Goal: Task Accomplishment & Management: Complete application form

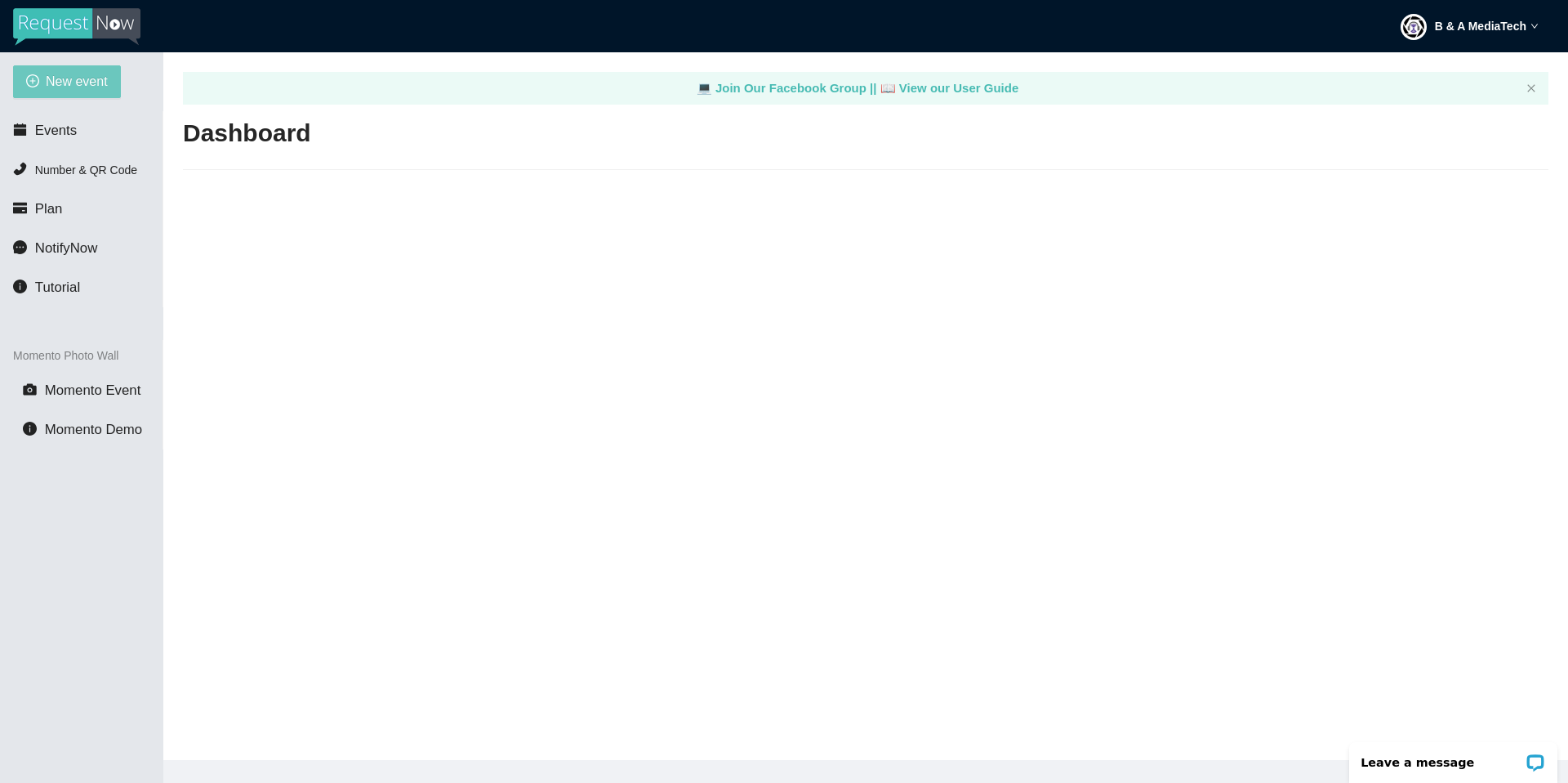
click at [46, 84] on span "New event" at bounding box center [76, 82] width 62 height 20
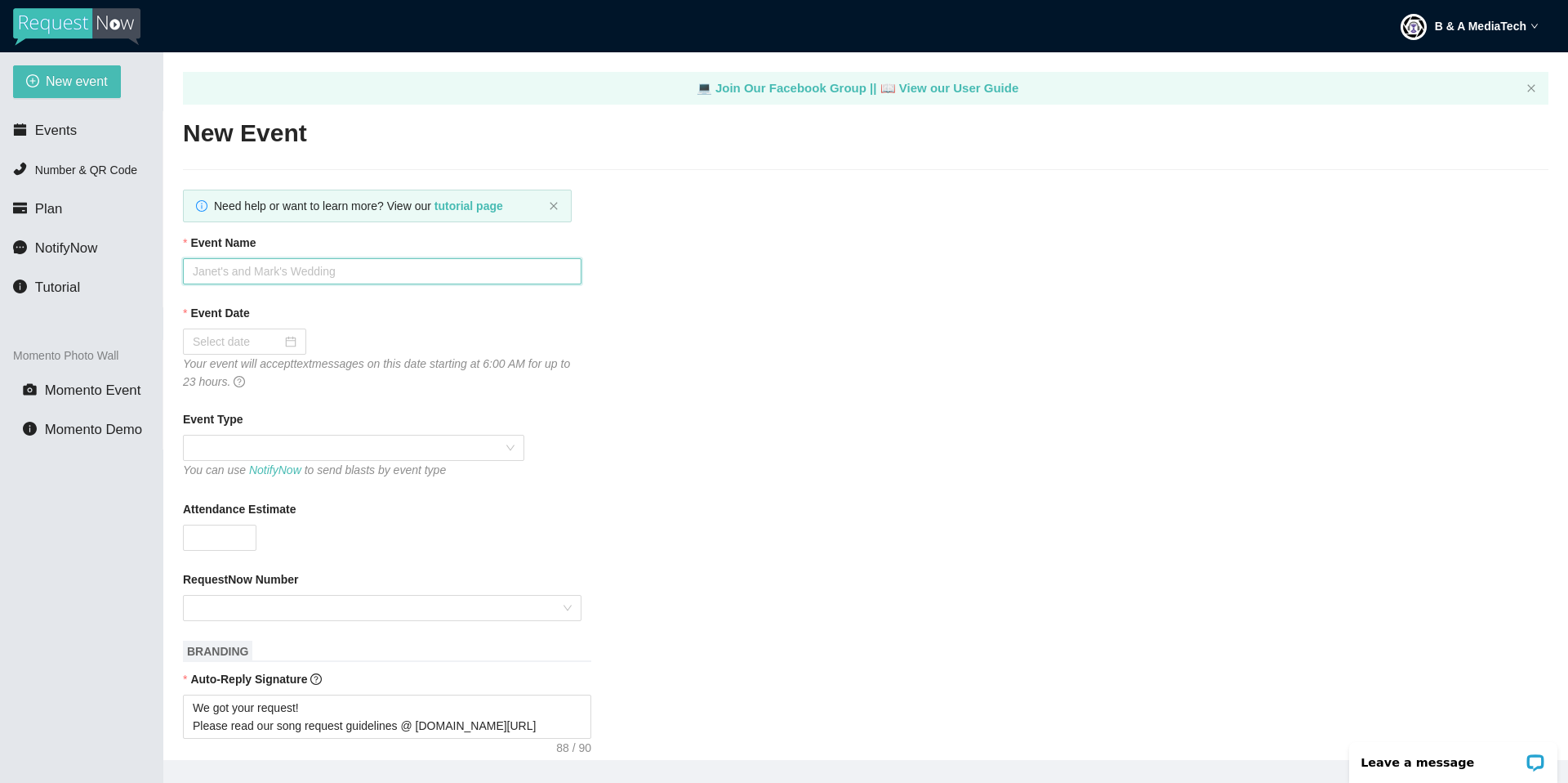
click at [237, 274] on input "Event Name" at bounding box center [382, 271] width 399 height 26
paste input "[PERSON_NAME] & [PERSON_NAME]"
type input "[PERSON_NAME] & [PERSON_NAME]"
click at [281, 345] on div at bounding box center [245, 341] width 104 height 18
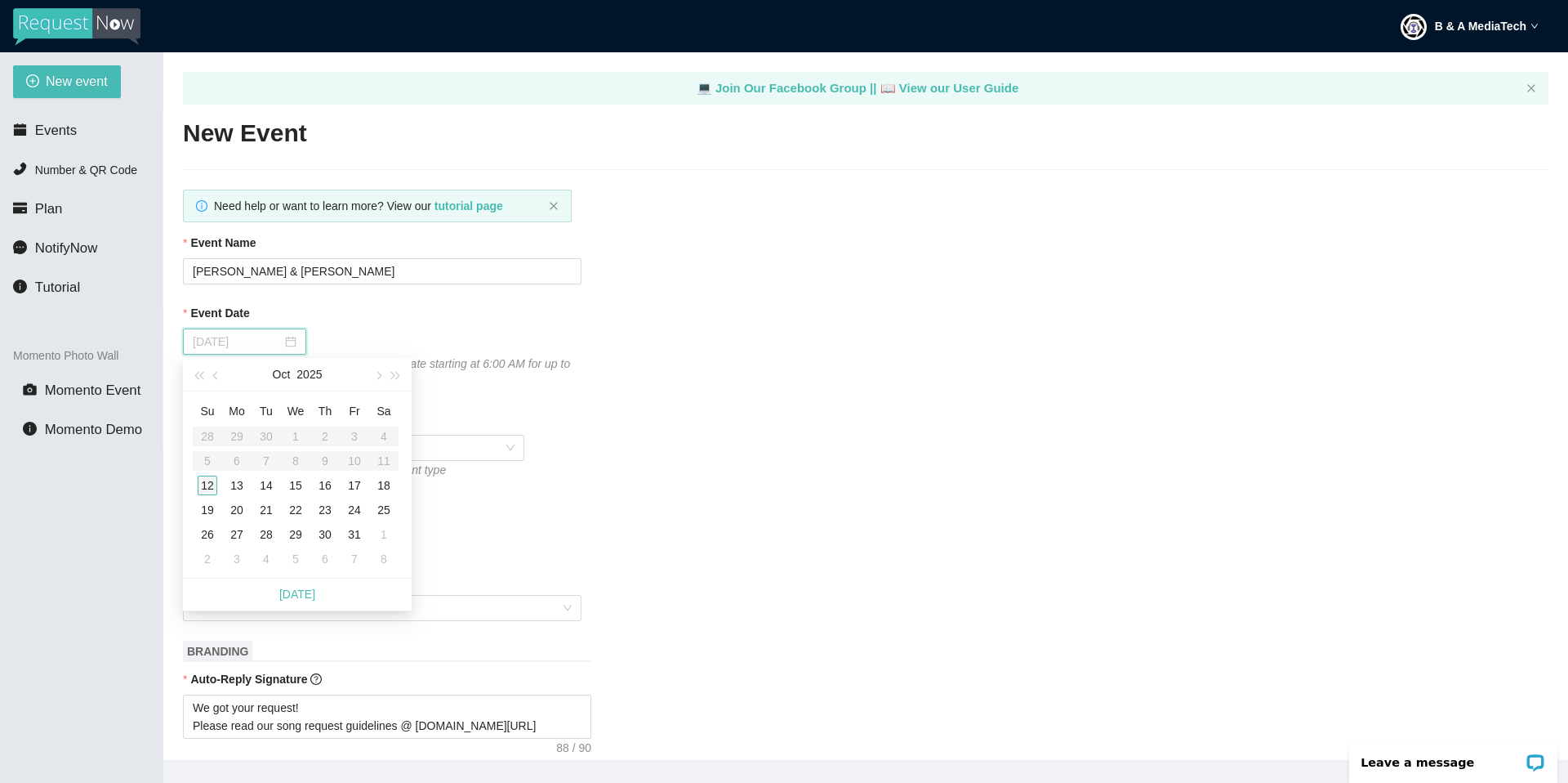
type input "[DATE]"
click at [204, 486] on div "12" at bounding box center [207, 485] width 20 height 20
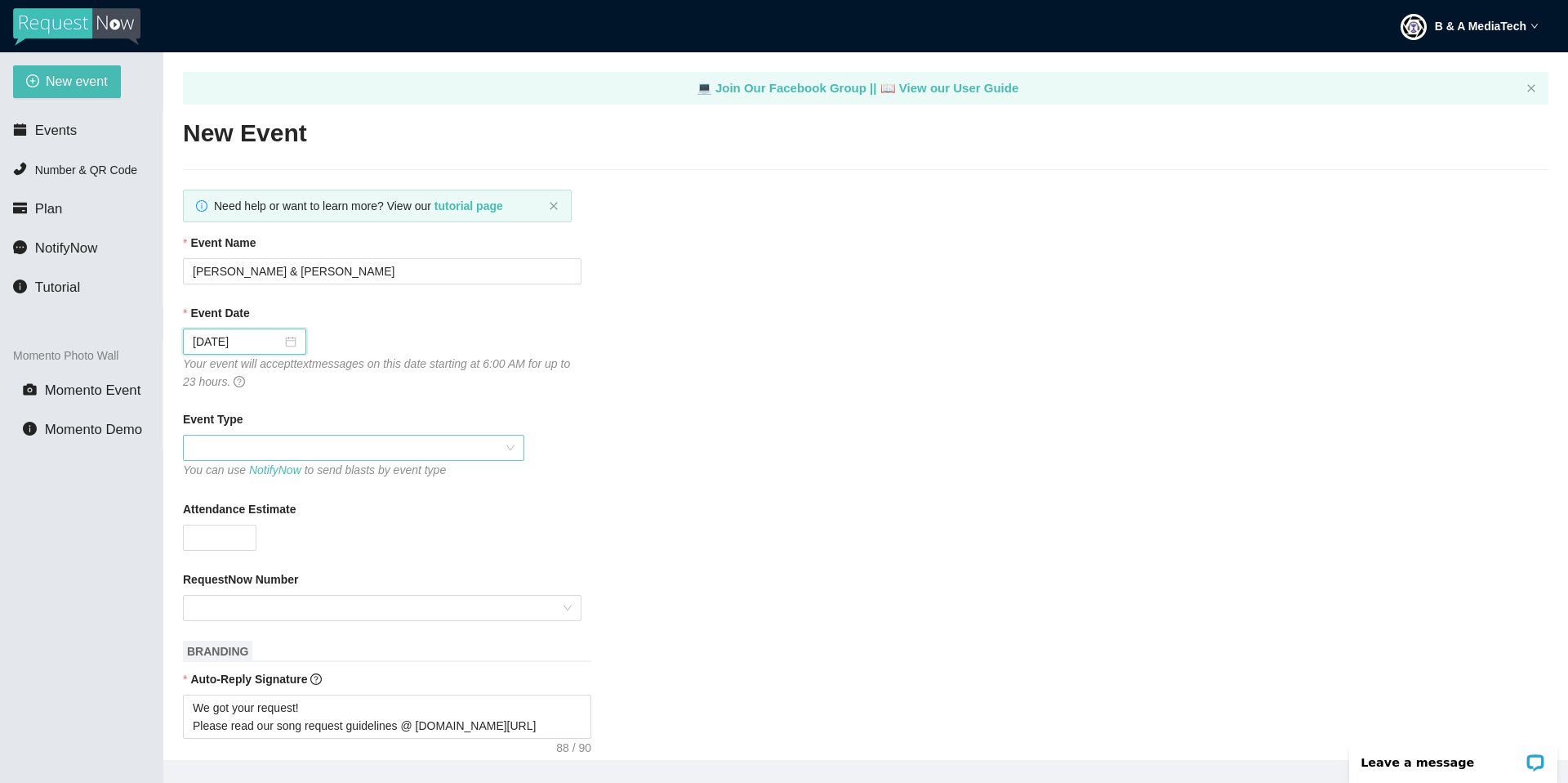
click at [253, 440] on span at bounding box center [354, 447] width 322 height 25
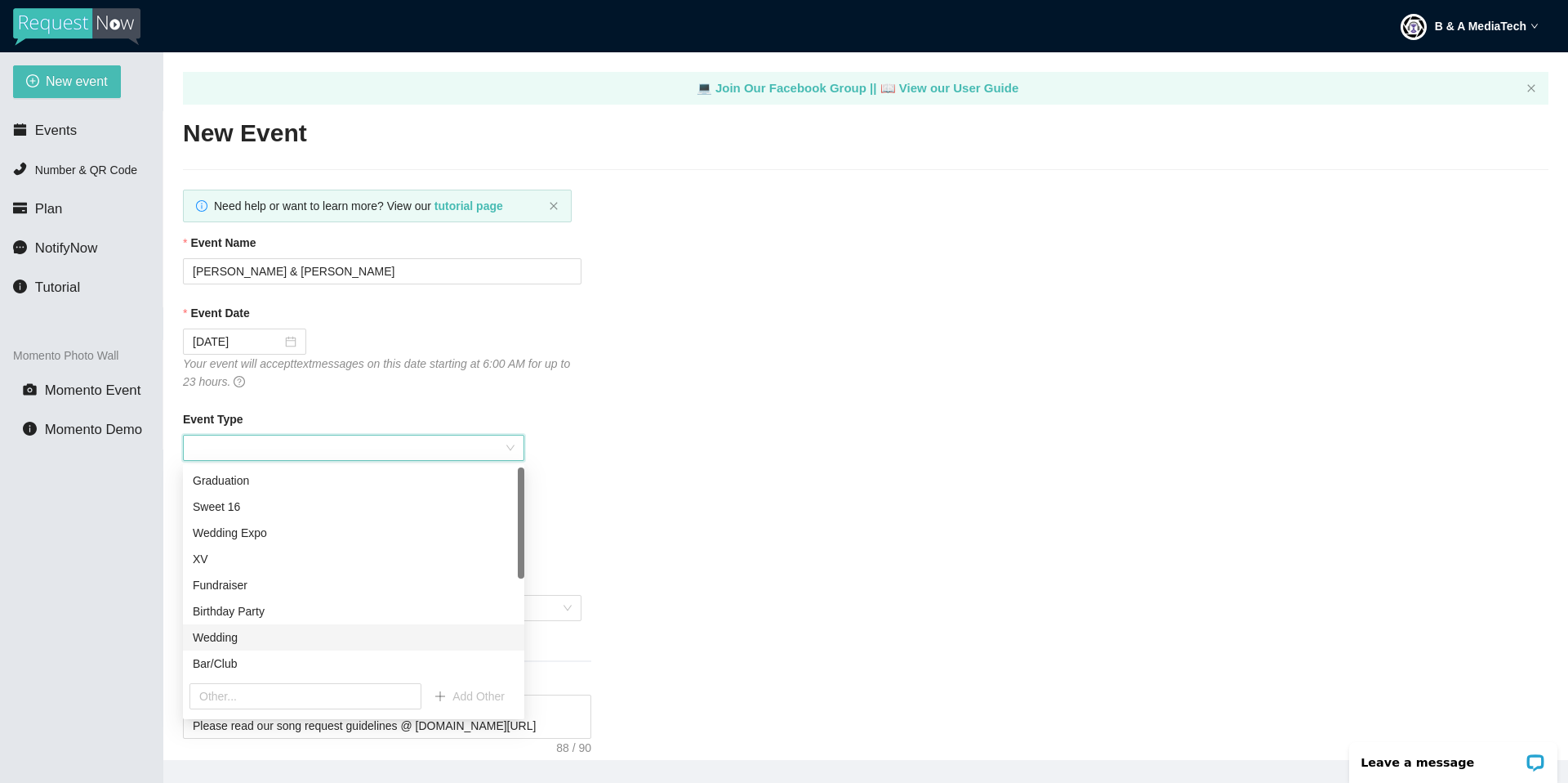
click at [232, 644] on div "Wedding" at bounding box center [354, 637] width 322 height 18
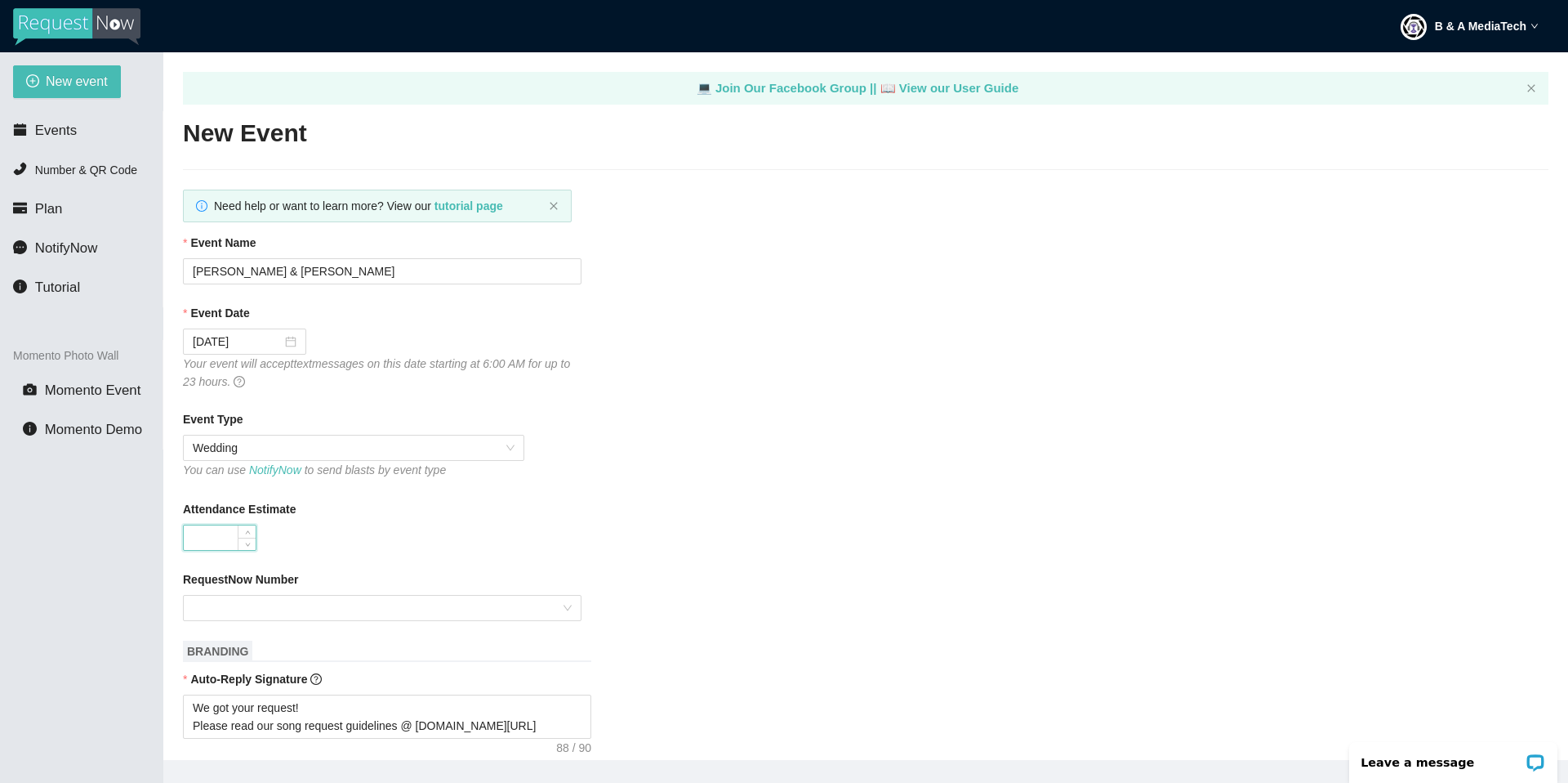
click at [225, 532] on input "Attendance Estimate" at bounding box center [219, 537] width 72 height 25
type input "90"
click at [278, 609] on input "RequestNow Number" at bounding box center [376, 608] width 368 height 25
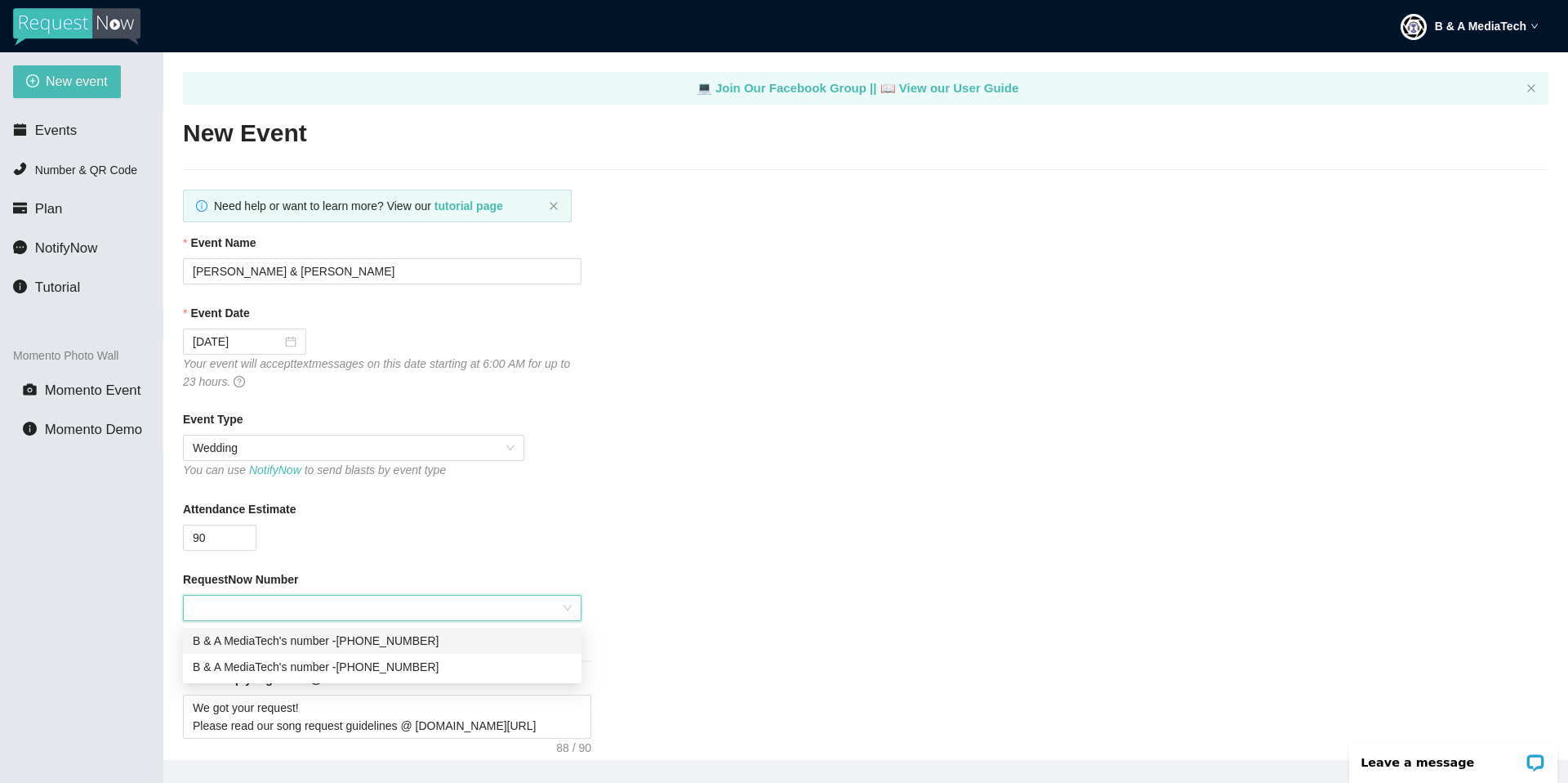
click at [297, 637] on div "B & A MediaTech's number - [PHONE_NUMBER]" at bounding box center [382, 640] width 379 height 18
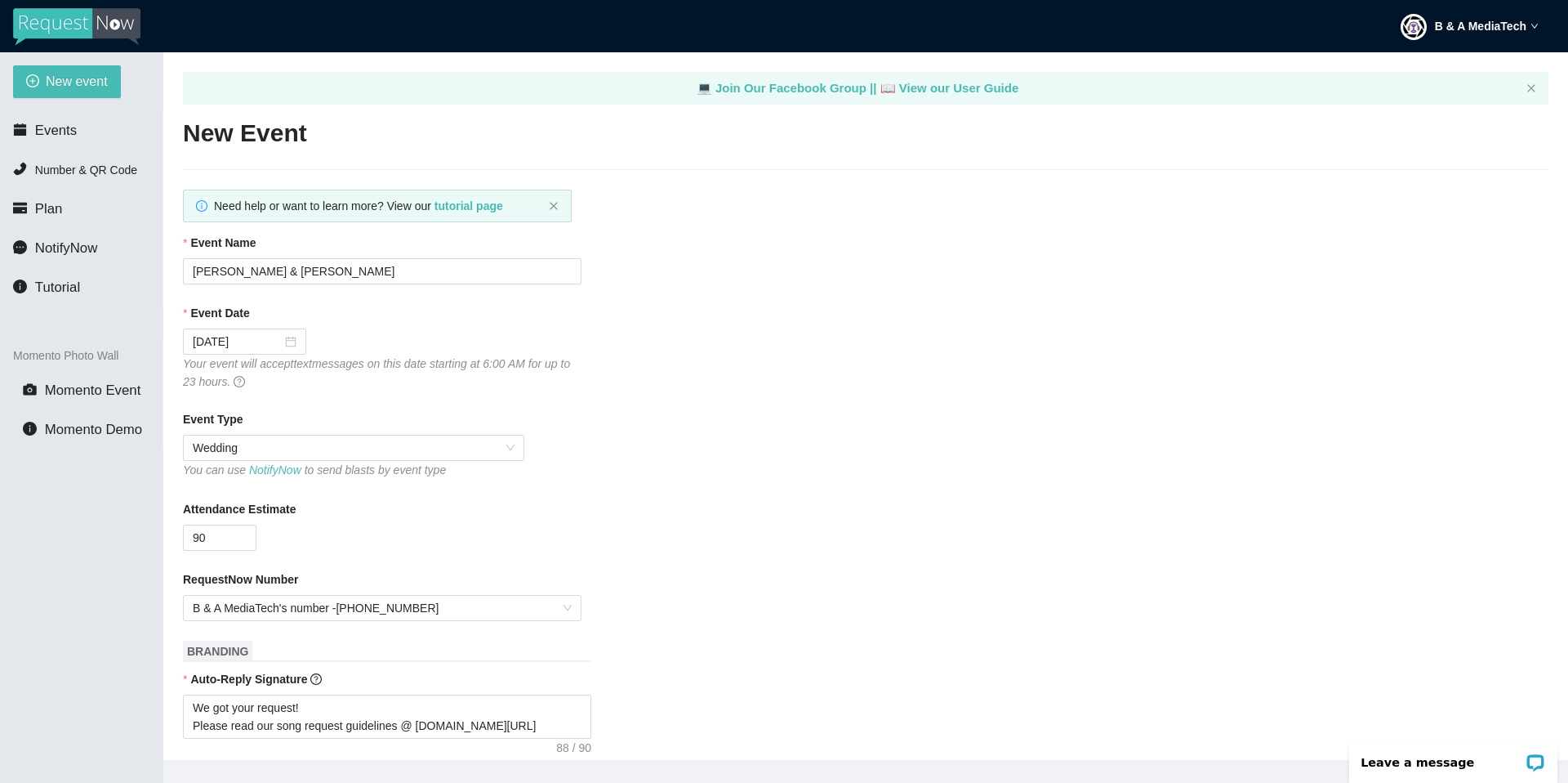
drag, startPoint x: 789, startPoint y: 665, endPoint x: 719, endPoint y: 627, distance: 79.6
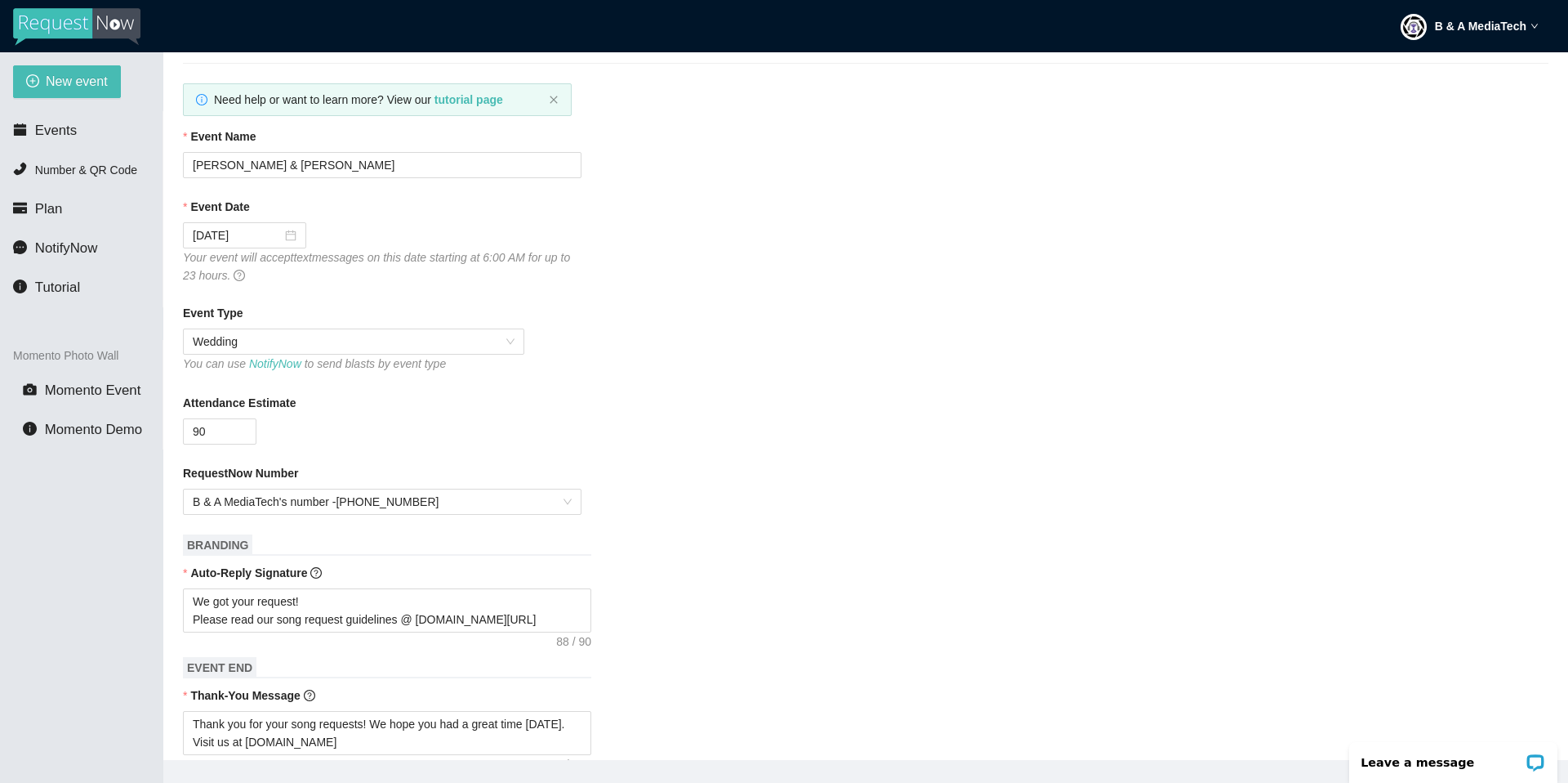
scroll to position [128, 0]
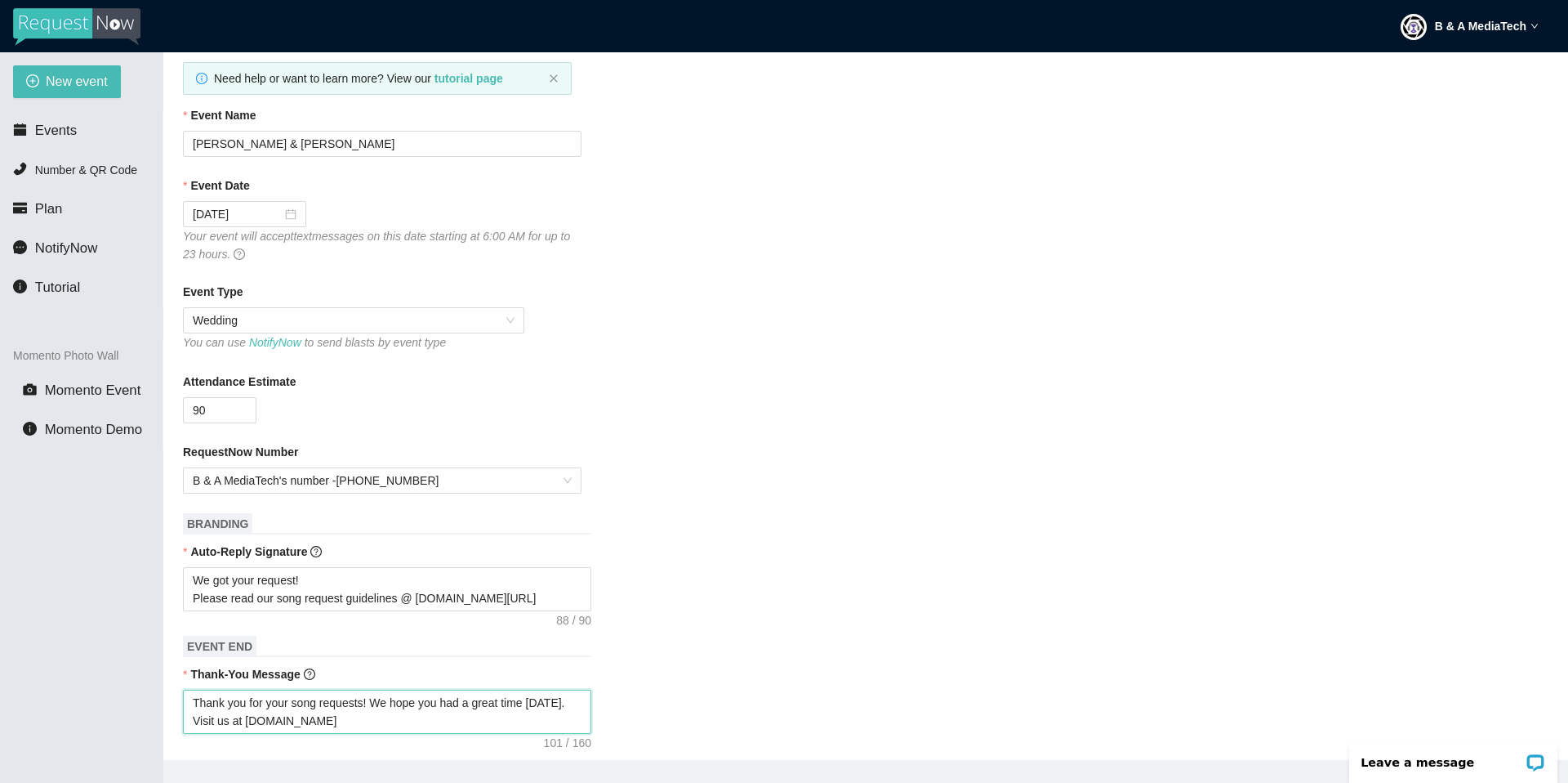
click at [567, 705] on textarea "Thank you for your song requests! We hope you had a great time [DATE]. Visit us…" at bounding box center [387, 712] width 409 height 44
type textarea "Thank you for your song requests! We hope you had a great time [DATE] . Visit u…"
type textarea "Thank you for your song requests! We hope you had a great time [DATE] w. Visit …"
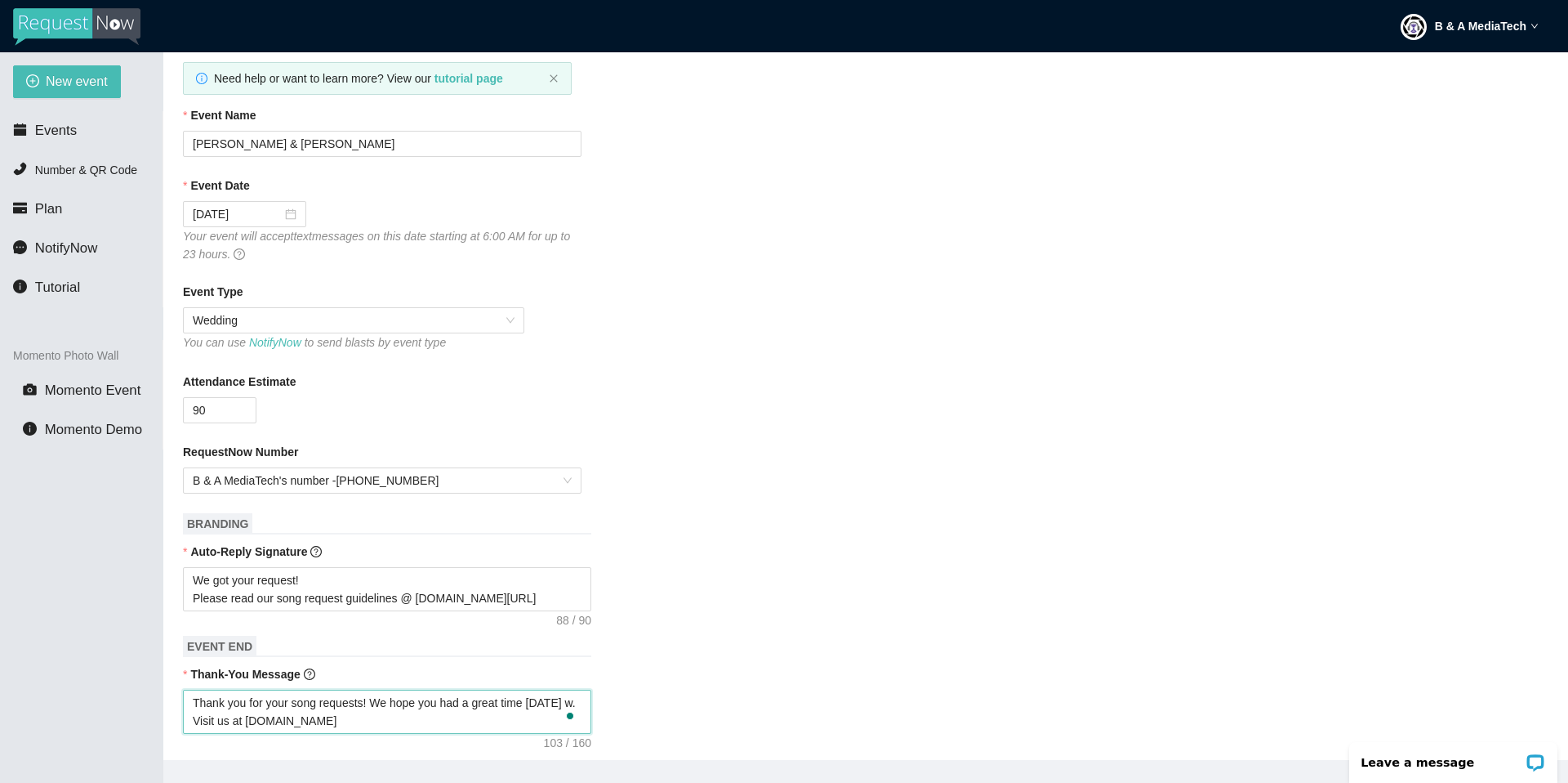
type textarea "Thank you for your song requests! We hope you had a great time [DATE] wi. Visit…"
type textarea "Thank you for your song requests! We hope you had a great time [DATE] wit. Visi…"
type textarea "Thank you for your song requests! We hope you had a great time [DATE] with. Vis…"
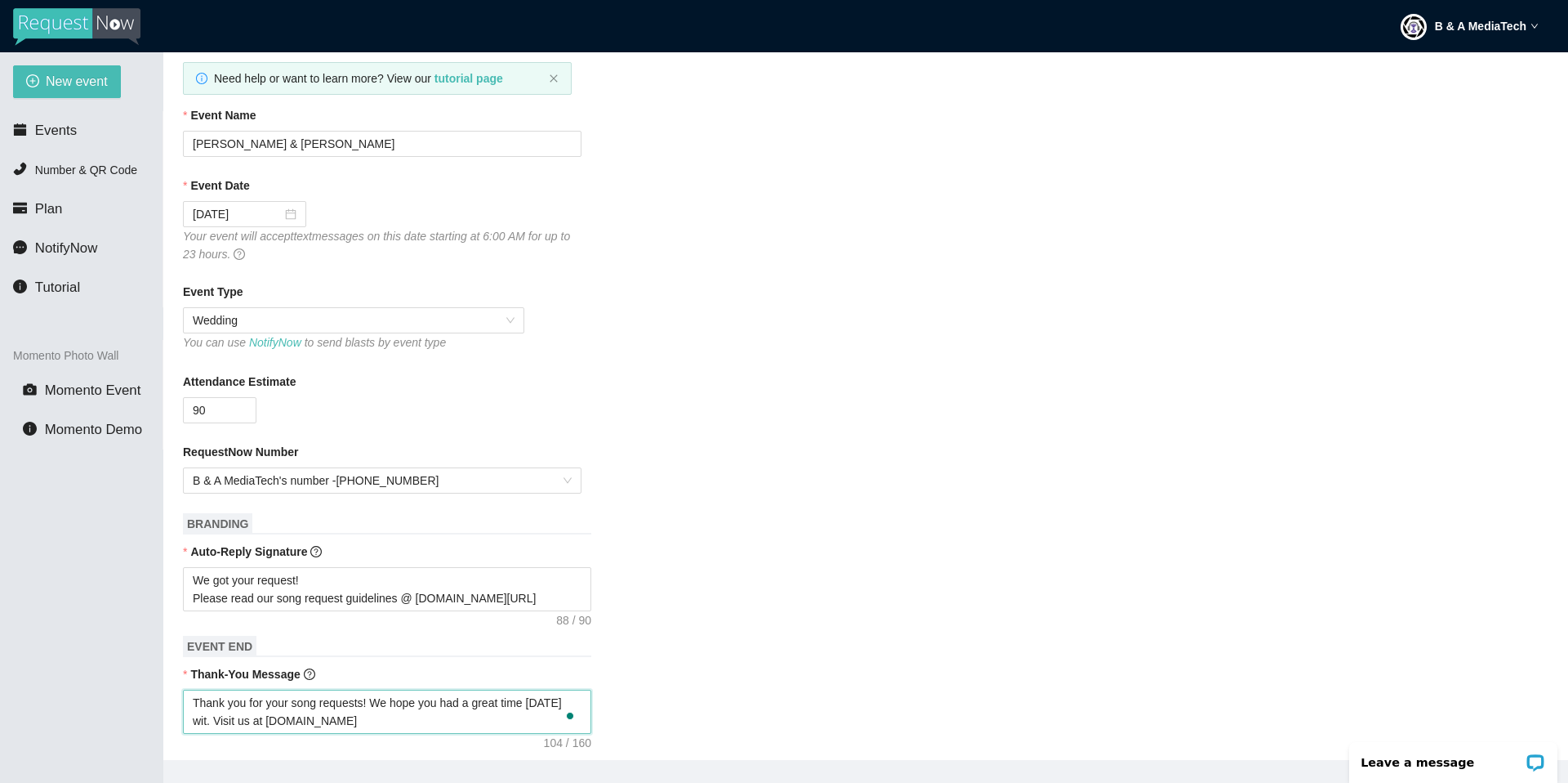
type textarea "Thank you for your song requests! We hope you had a great time [DATE] with. Vis…"
type textarea "Thank you for your song requests! We hope you had a great time [DATE] with . Vi…"
paste textarea "[PERSON_NAME] & [PERSON_NAME]"
type textarea "Thank you for your song requests! We hope you had a great time [DATE] with [PER…"
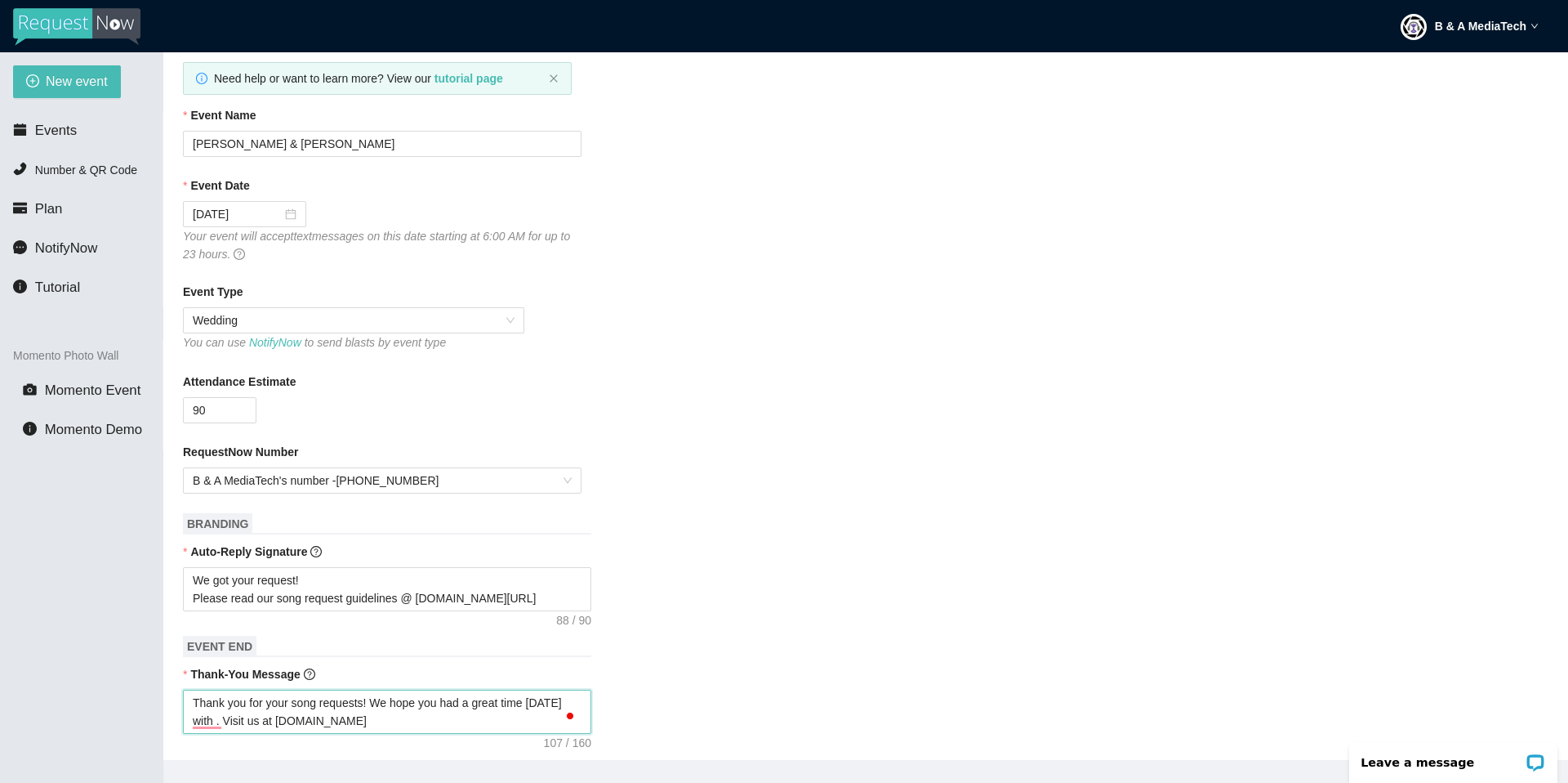
type textarea "Thank you for your song requests! We hope you had a great time [DATE] with [PER…"
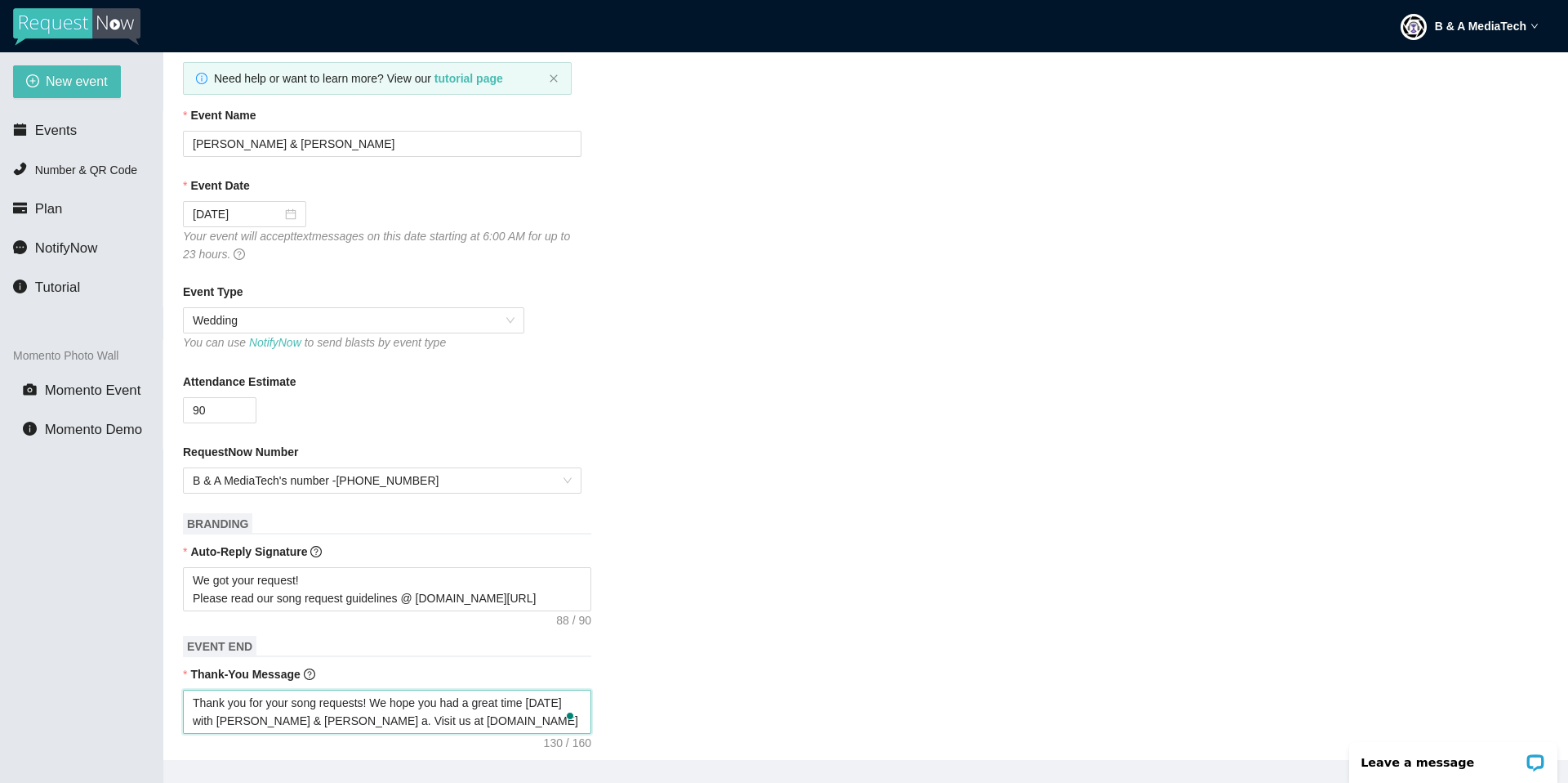
type textarea "Thank you for your song requests! We hope you had a great time [DATE] with [PER…"
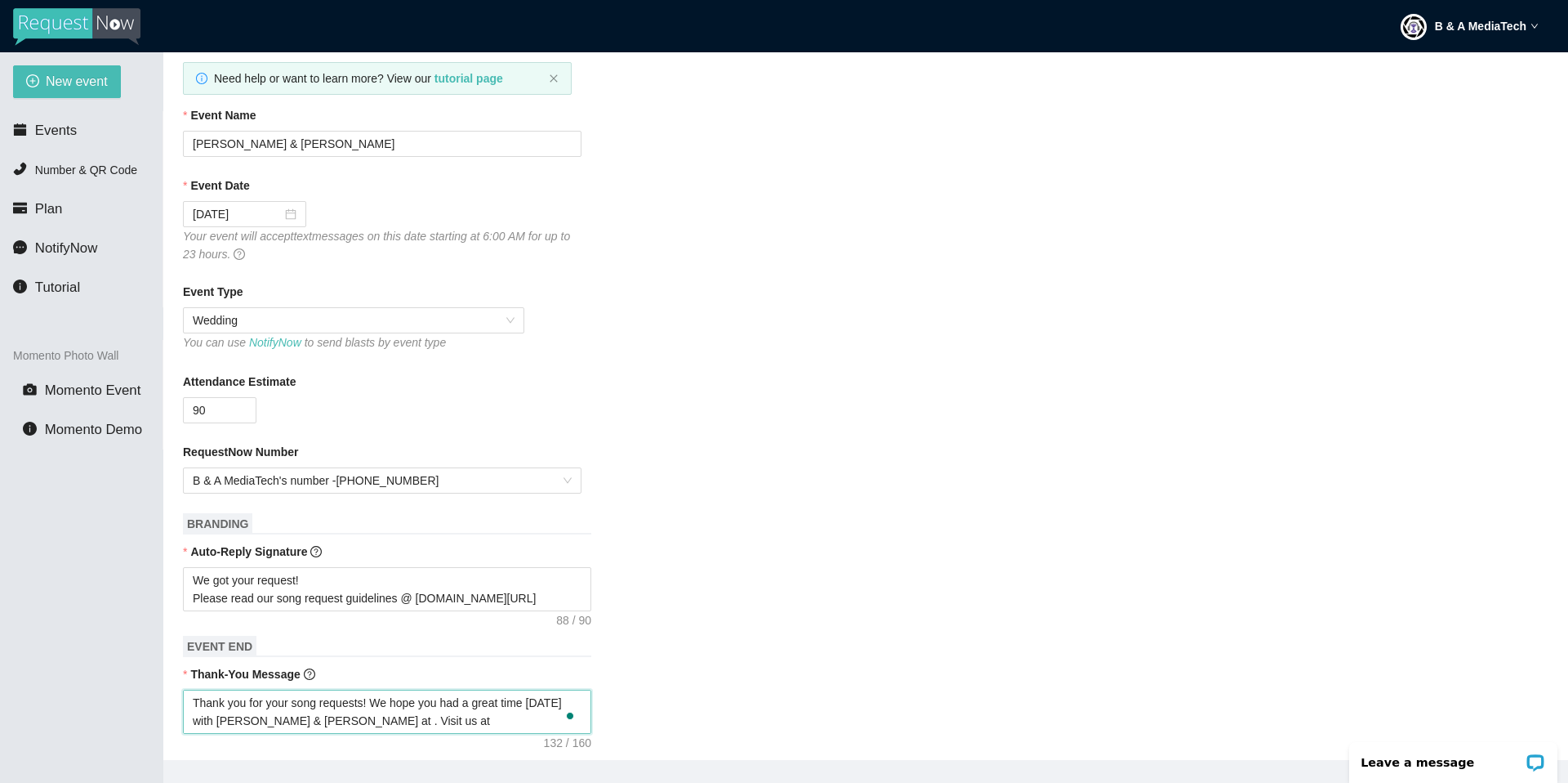
type textarea "Thank you for your song requests! We hope you had a great time [DATE] with [PER…"
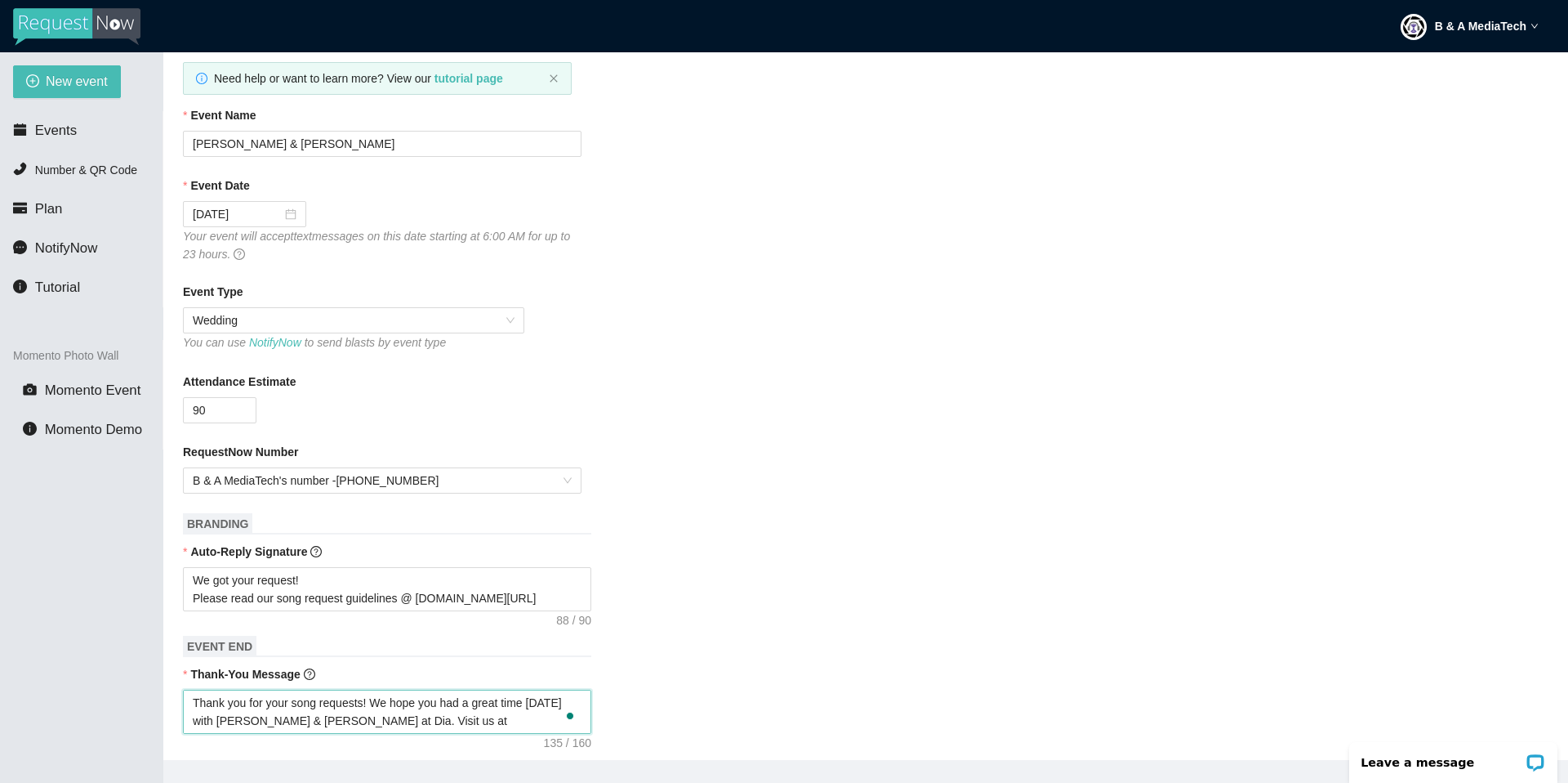
type textarea "Thank you for your song requests! We hope you had a great time [DATE] with [PER…"
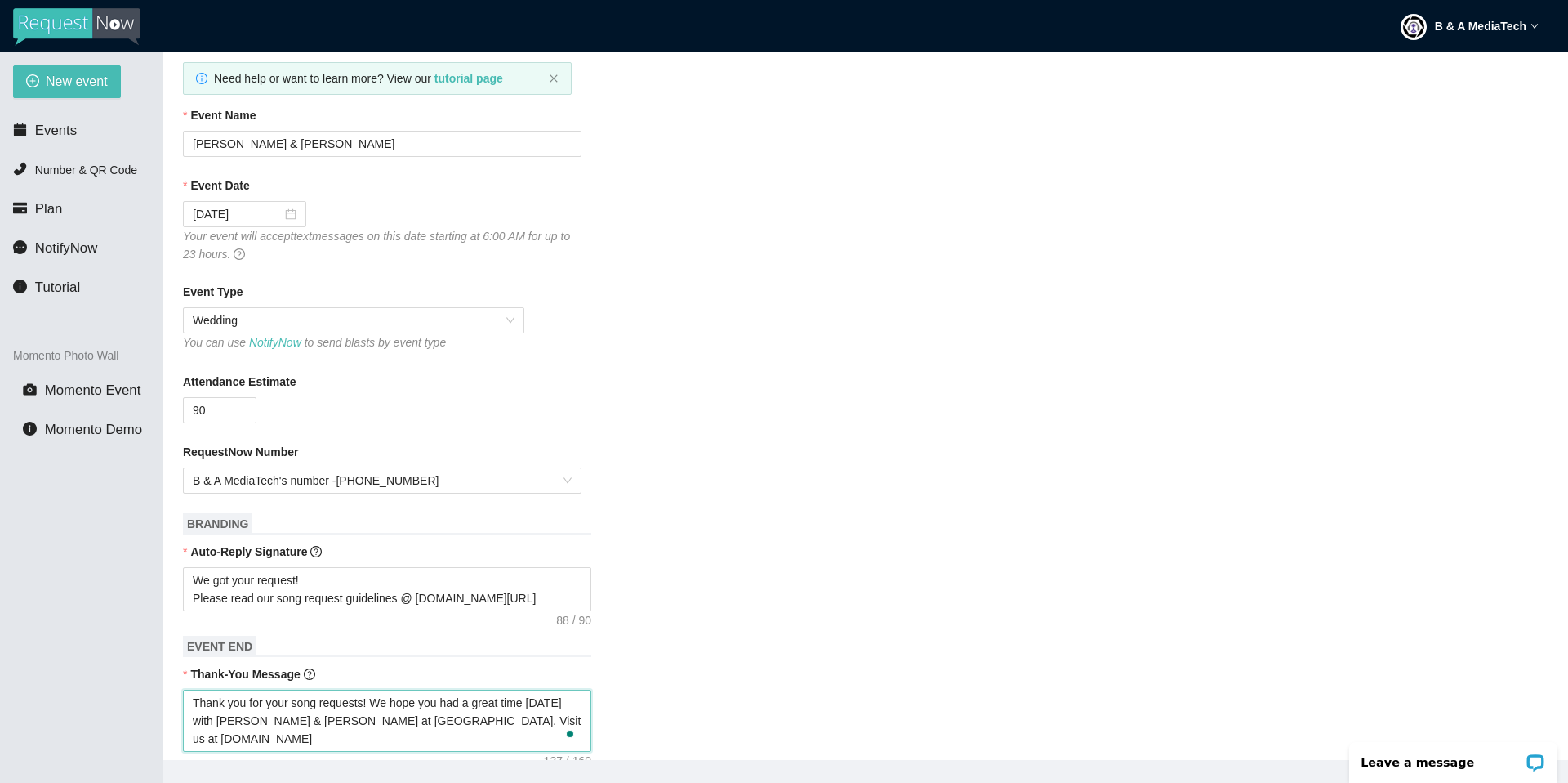
type textarea "Thank you for your song requests! We hope you had a great time [DATE] with [PER…"
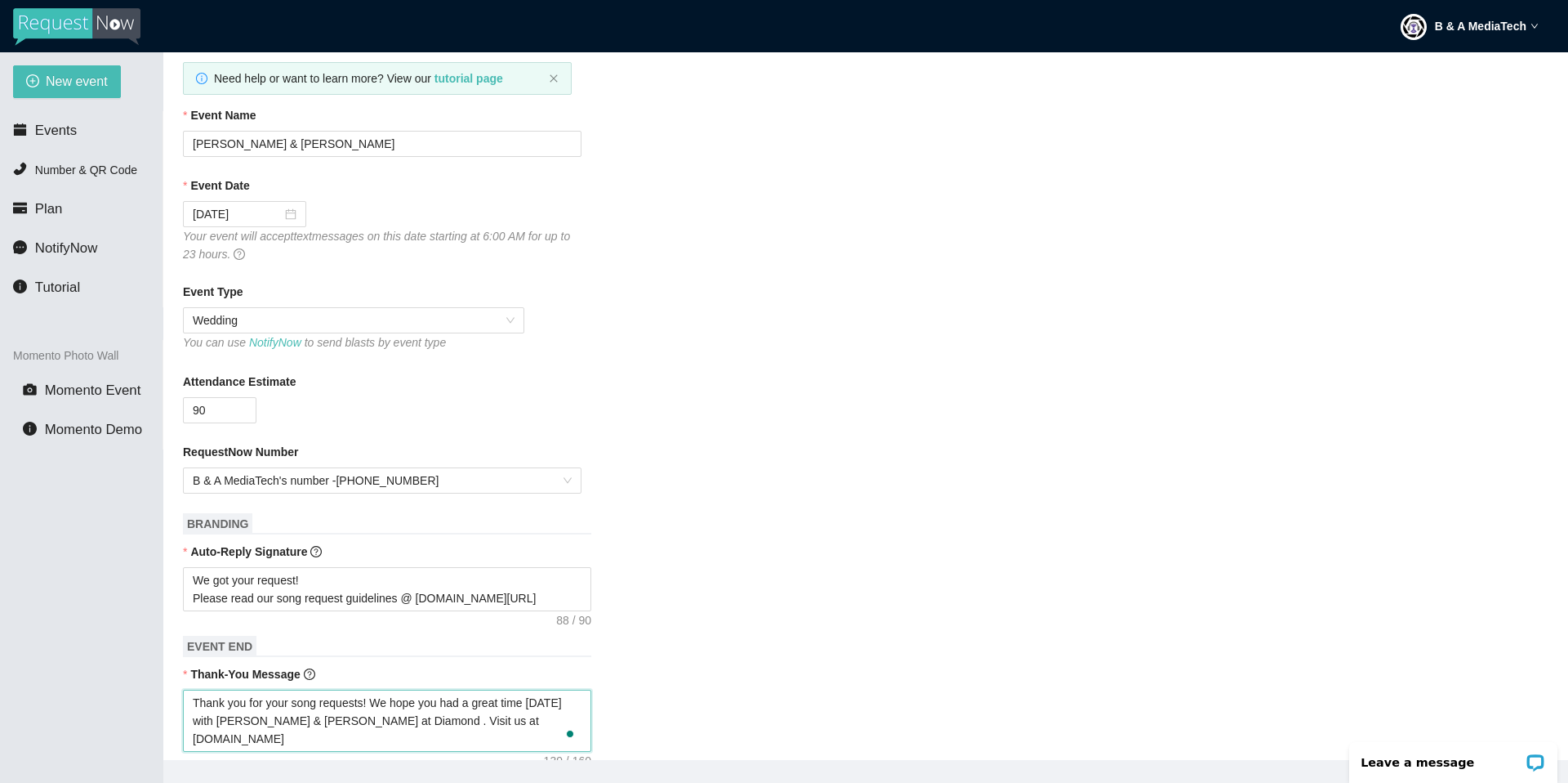
type textarea "Thank you for your song requests! We hope you had a great time [DATE] with [PER…"
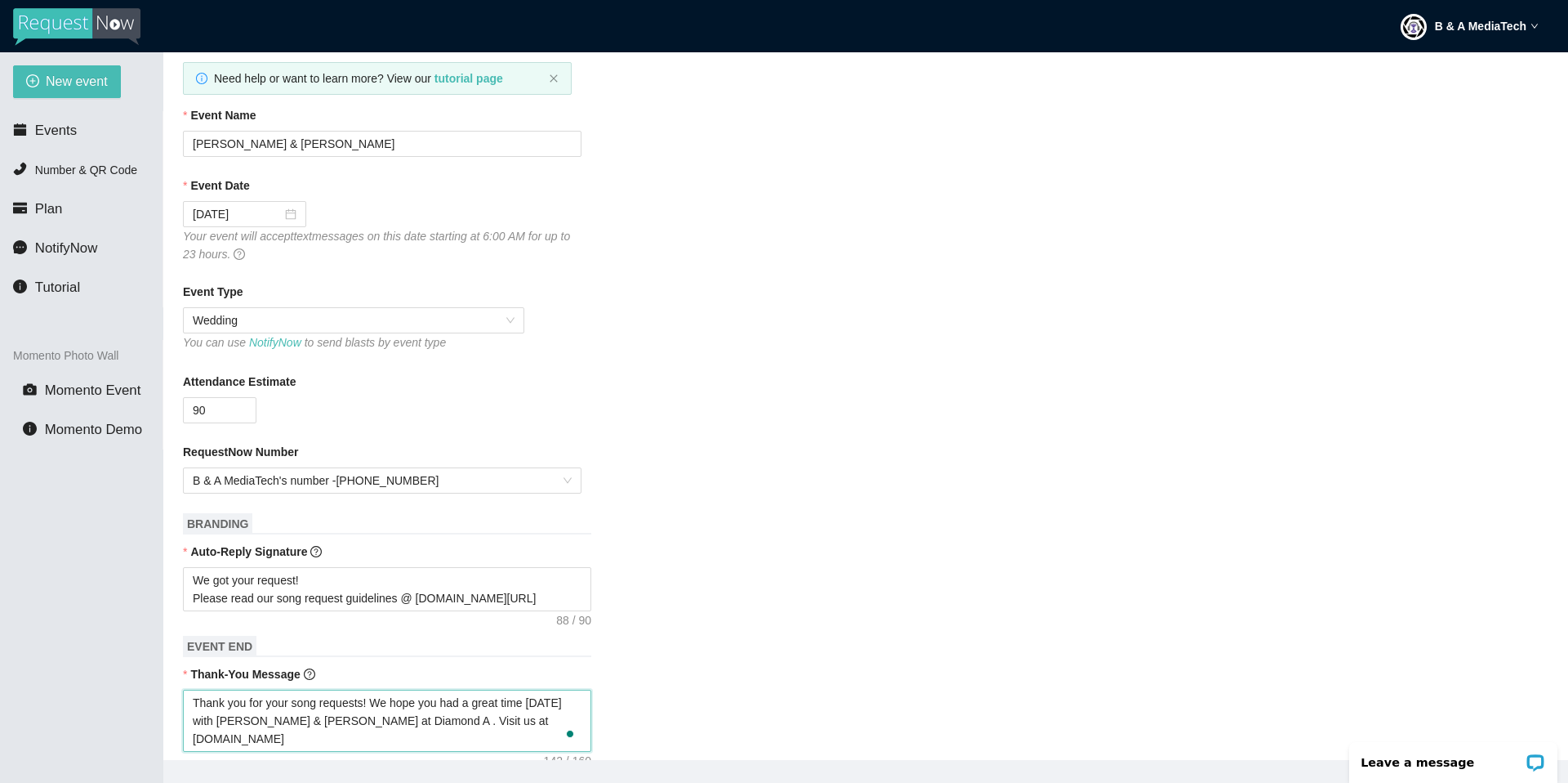
type textarea "Thank you for your song requests! We hope you had a great time [DATE] with [PER…"
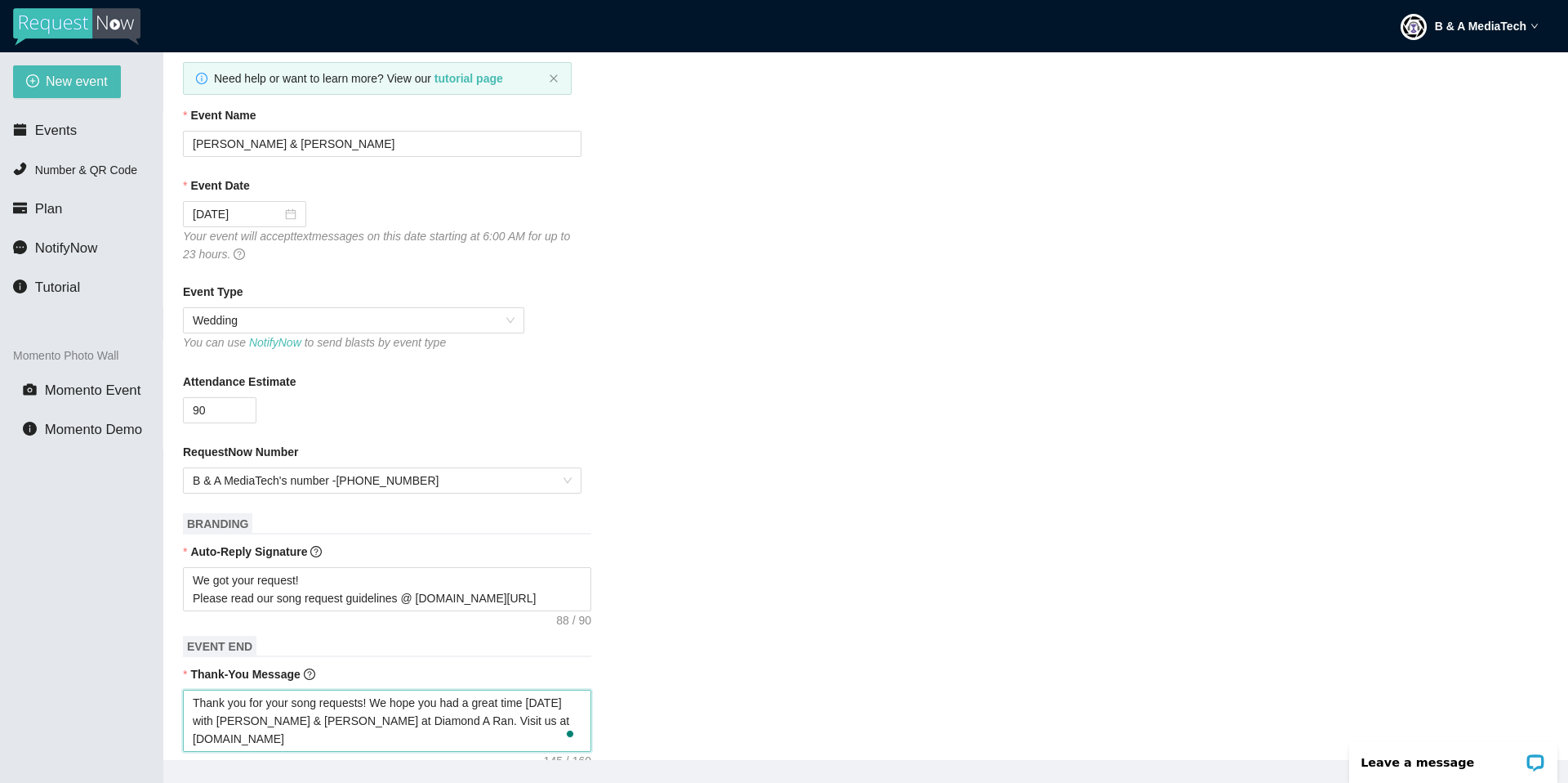
type textarea "Thank you for your song requests! We hope you had a great time [DATE] with [PER…"
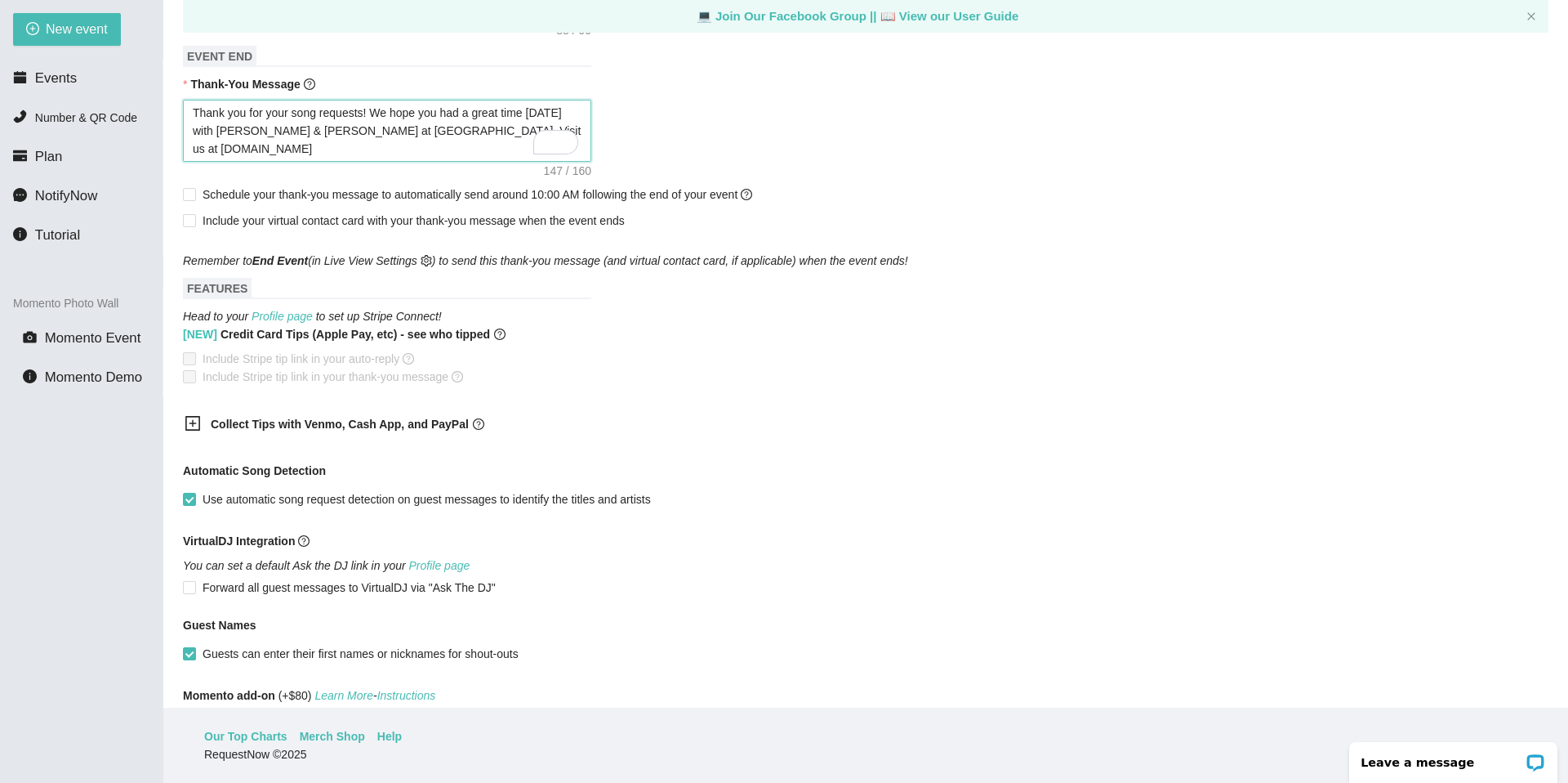
scroll to position [0, 0]
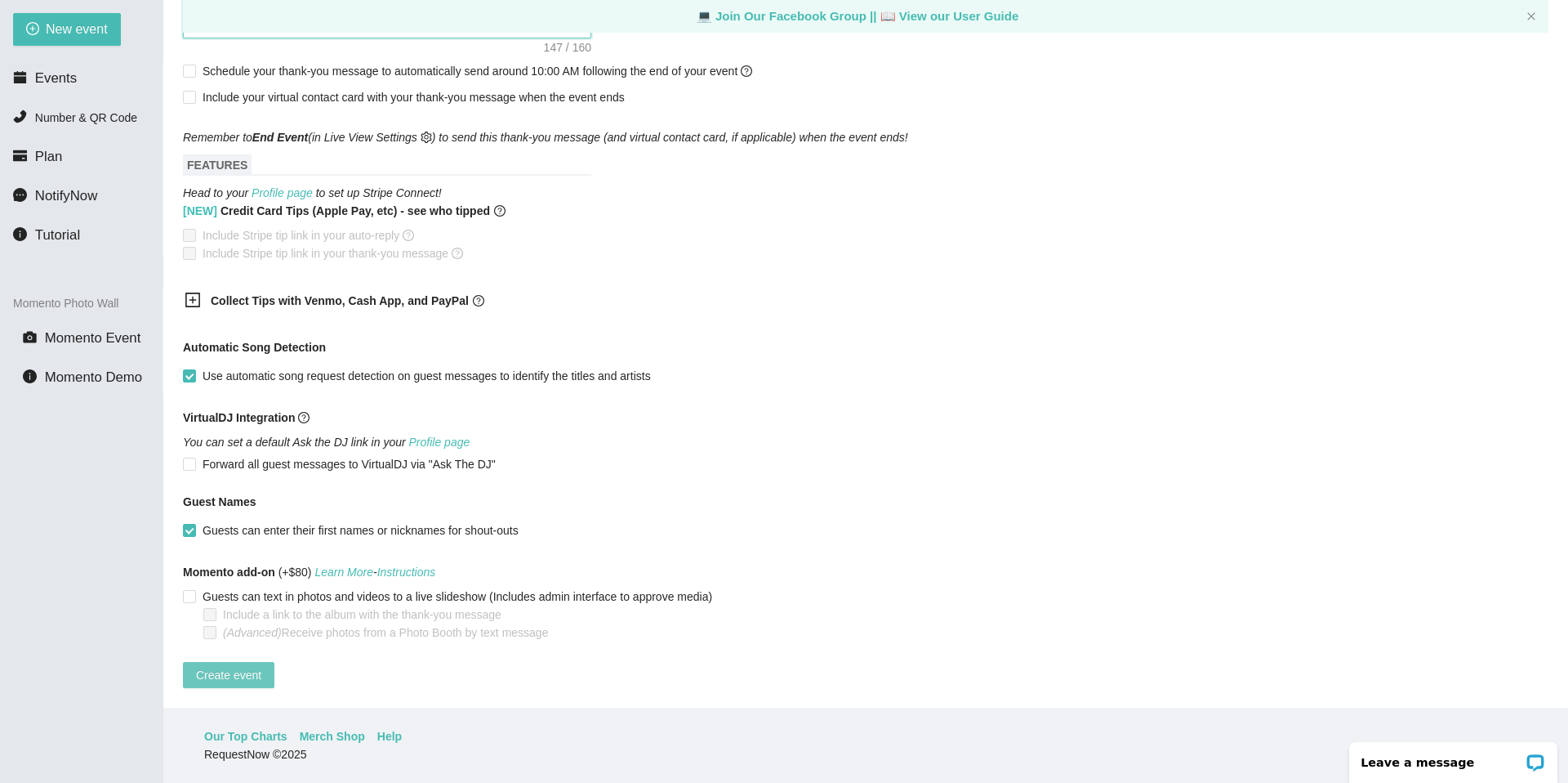
type textarea "Thank you for your song requests! We hope you had a great time [DATE] with [PER…"
click at [253, 666] on span "Create event" at bounding box center [229, 674] width 65 height 18
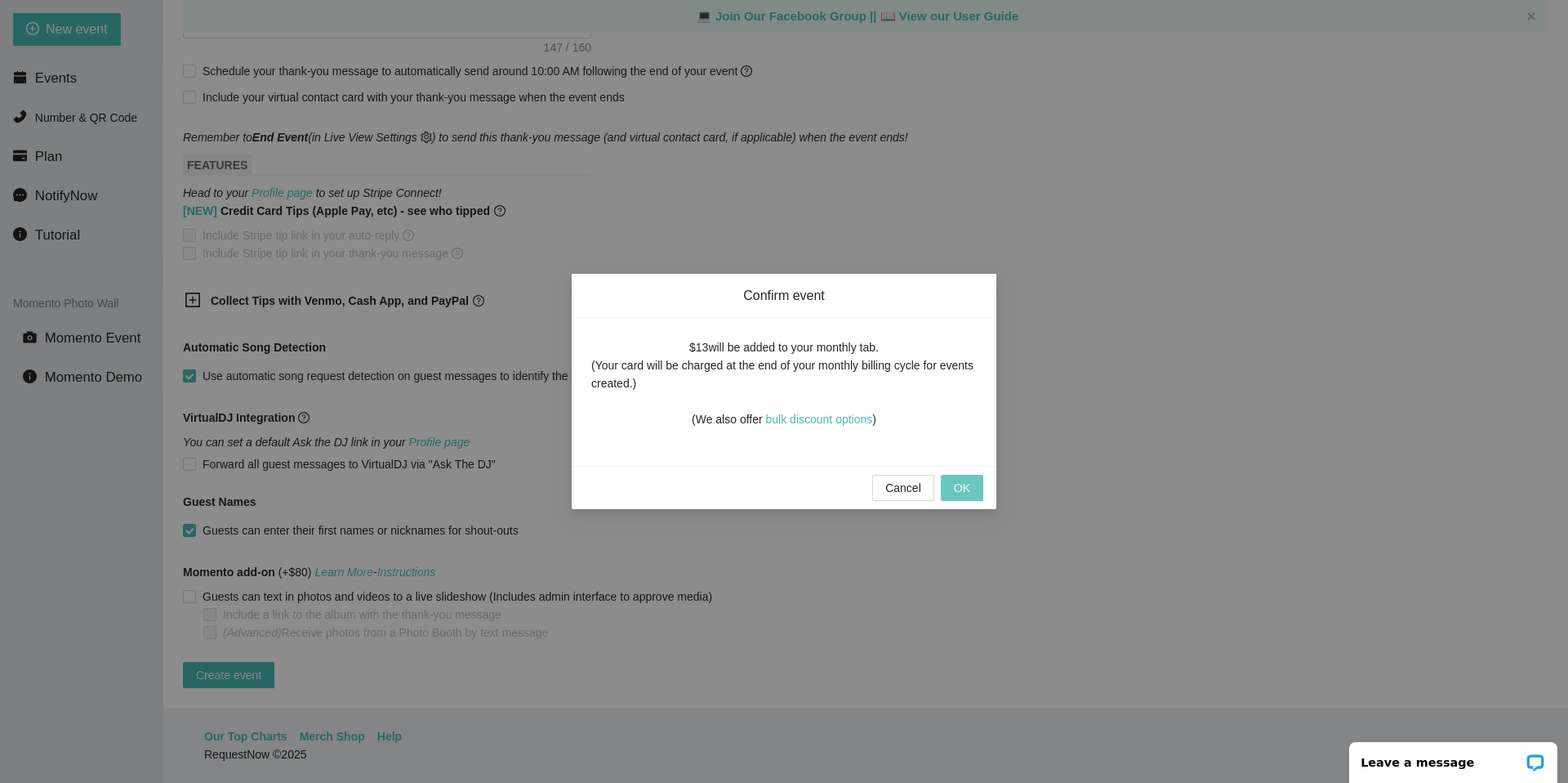
click at [965, 487] on span "OK" at bounding box center [962, 487] width 16 height 18
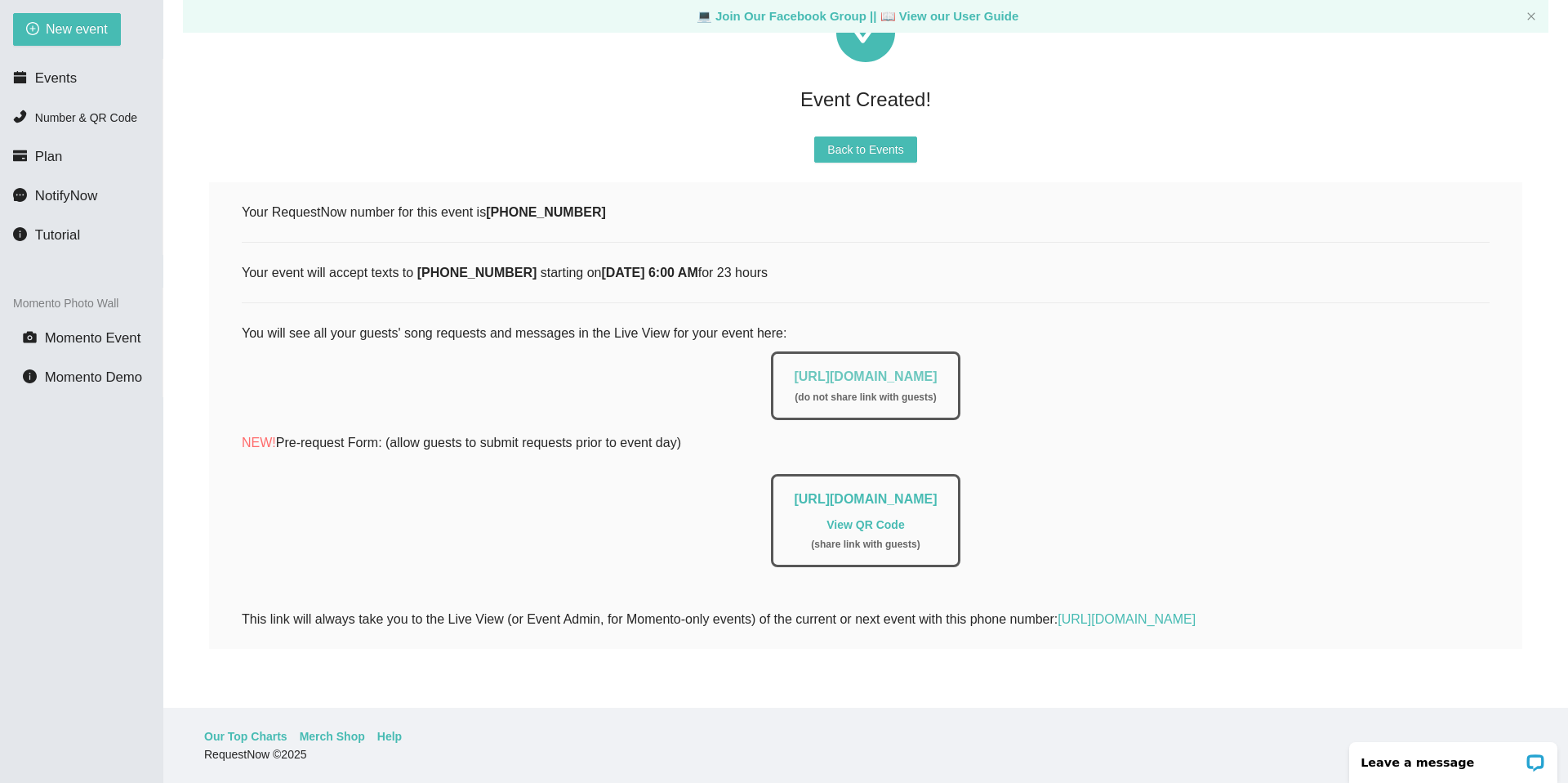
click at [880, 369] on link "[URL][DOMAIN_NAME]" at bounding box center [865, 376] width 143 height 14
